Goal: Information Seeking & Learning: Learn about a topic

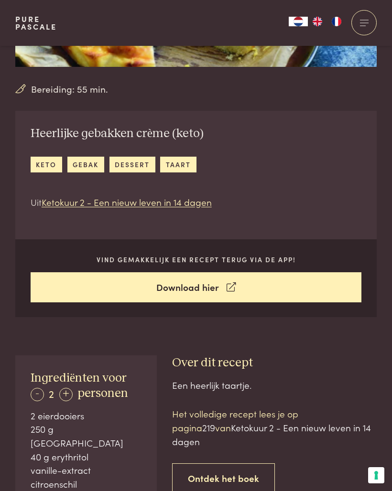
scroll to position [127, 0]
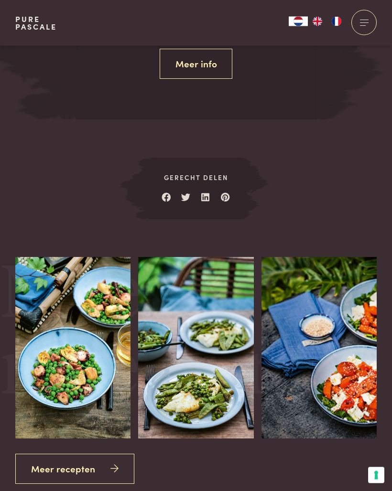
scroll to position [1240, 0]
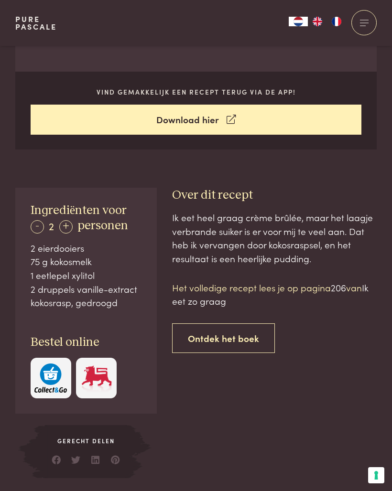
click at [250, 332] on link "Ontdek het boek" at bounding box center [223, 339] width 103 height 30
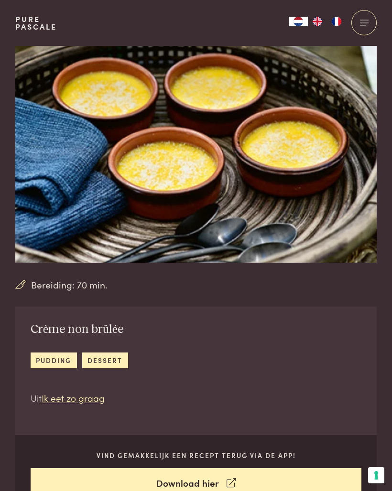
click at [108, 357] on link "dessert" at bounding box center [105, 361] width 46 height 16
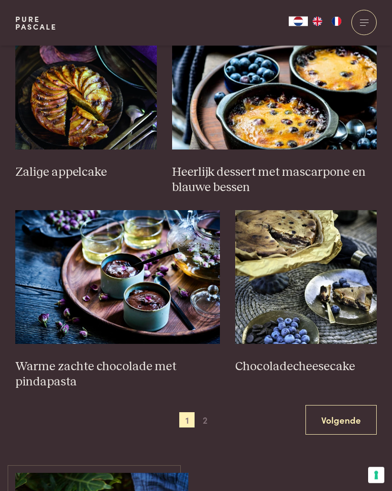
scroll to position [1208, 0]
click at [348, 285] on img at bounding box center [306, 277] width 142 height 134
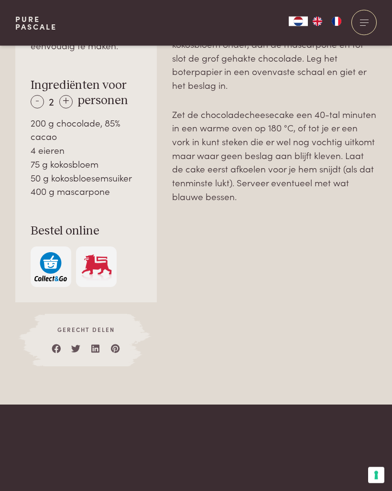
scroll to position [634, 0]
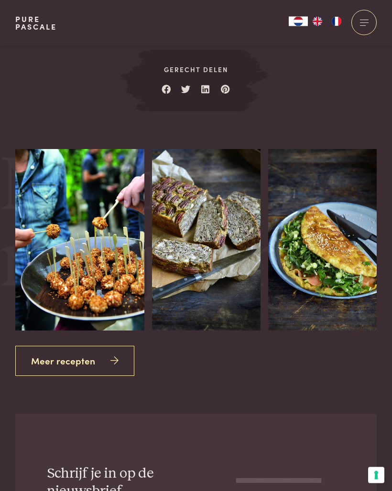
scroll to position [1260, 0]
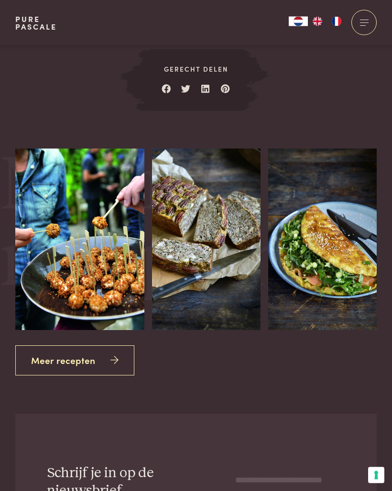
click at [119, 351] on link "Meer recepten" at bounding box center [74, 361] width 119 height 30
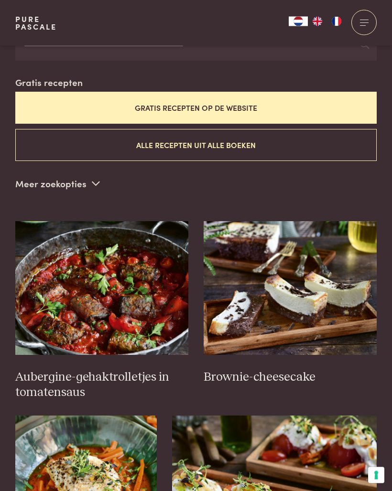
scroll to position [253, 0]
click at [153, 314] on img at bounding box center [101, 288] width 173 height 134
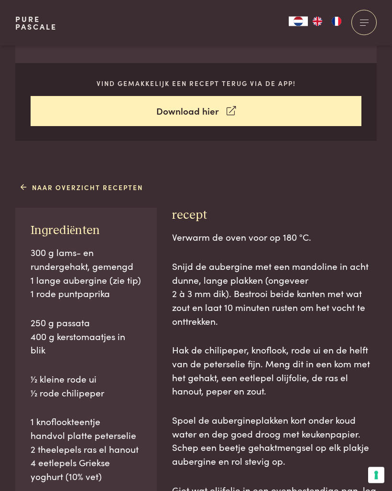
scroll to position [372, 0]
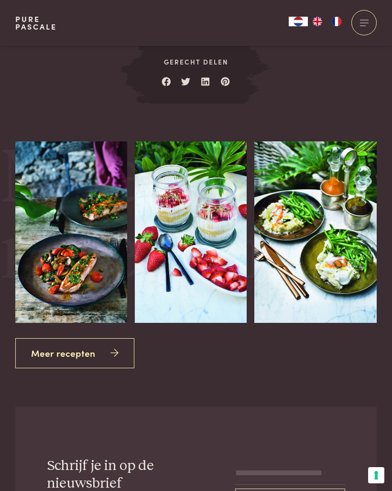
scroll to position [1274, 0]
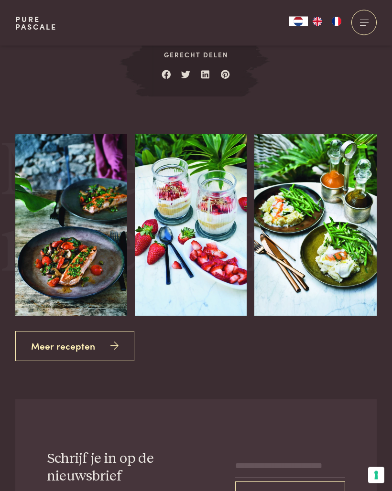
click at [93, 345] on link "Meer recepten" at bounding box center [74, 347] width 119 height 30
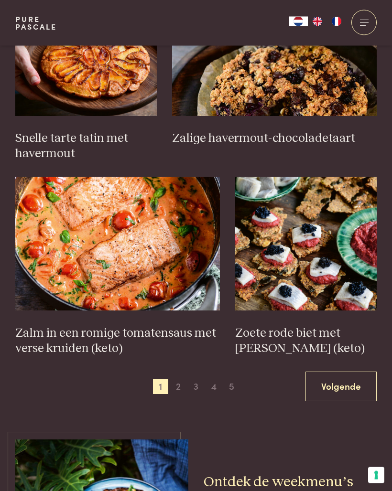
scroll to position [1272, 0]
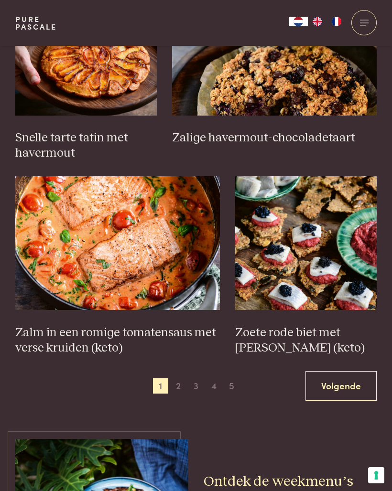
click at [350, 372] on link "Volgende" at bounding box center [340, 386] width 71 height 30
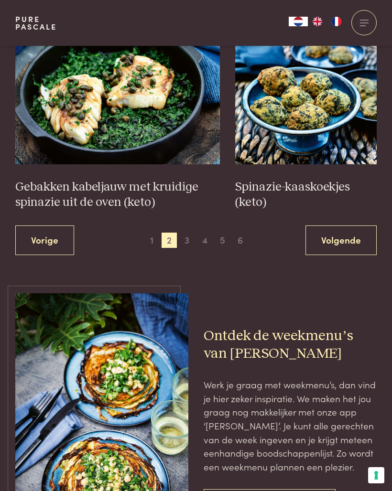
scroll to position [1428, 0]
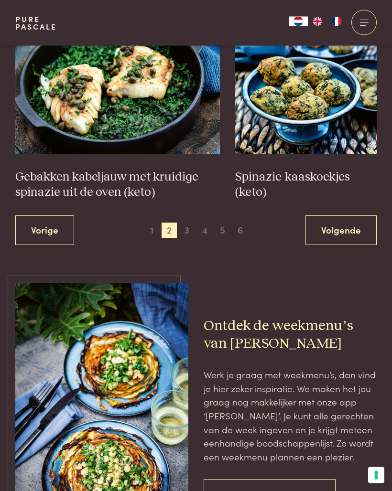
click at [348, 218] on link "Volgende" at bounding box center [340, 231] width 71 height 30
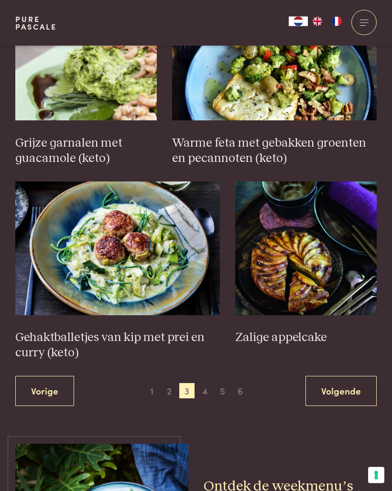
scroll to position [1331, 0]
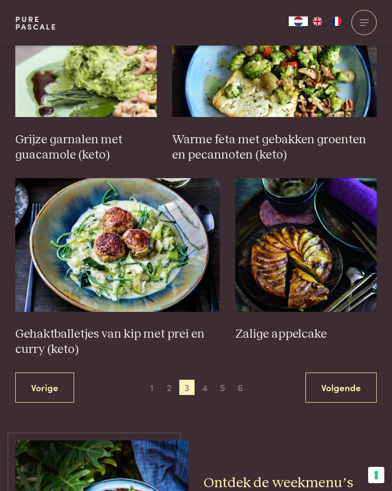
click at [352, 373] on link "Volgende" at bounding box center [340, 388] width 71 height 30
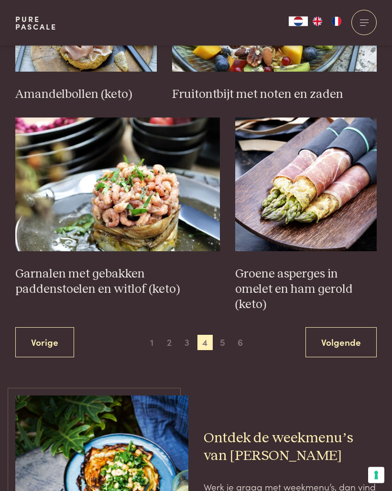
scroll to position [1337, 0]
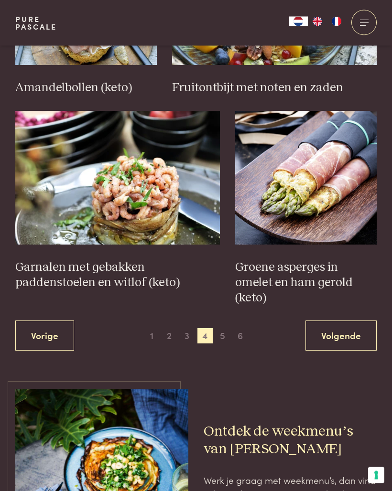
click at [354, 321] on link "Volgende" at bounding box center [340, 336] width 71 height 30
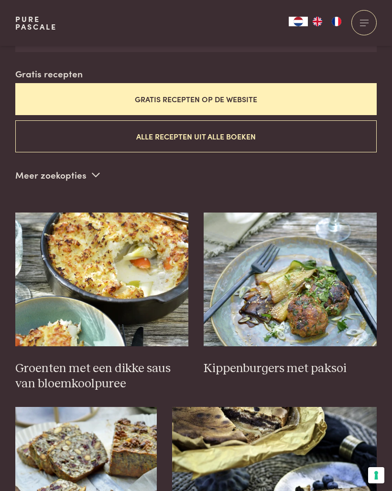
scroll to position [262, 0]
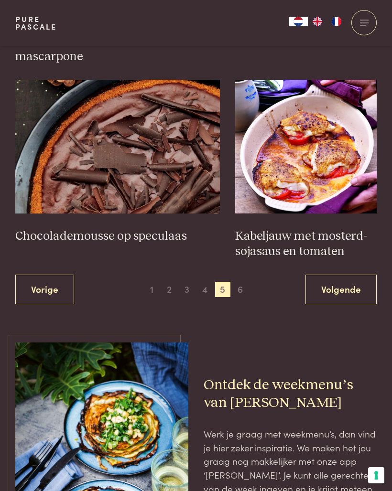
click at [351, 283] on link "Volgende" at bounding box center [340, 290] width 71 height 30
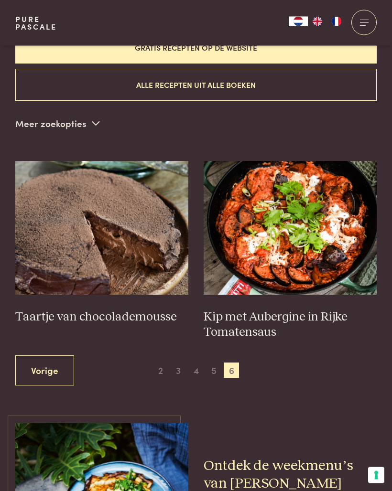
scroll to position [315, 0]
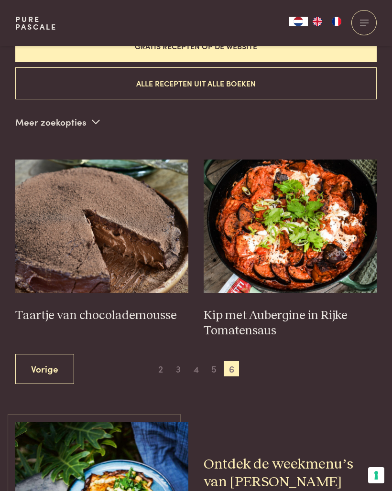
click at [158, 255] on img at bounding box center [101, 227] width 173 height 134
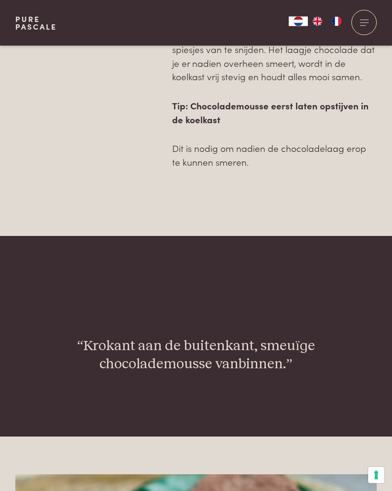
scroll to position [1052, 0]
